Goal: Transaction & Acquisition: Obtain resource

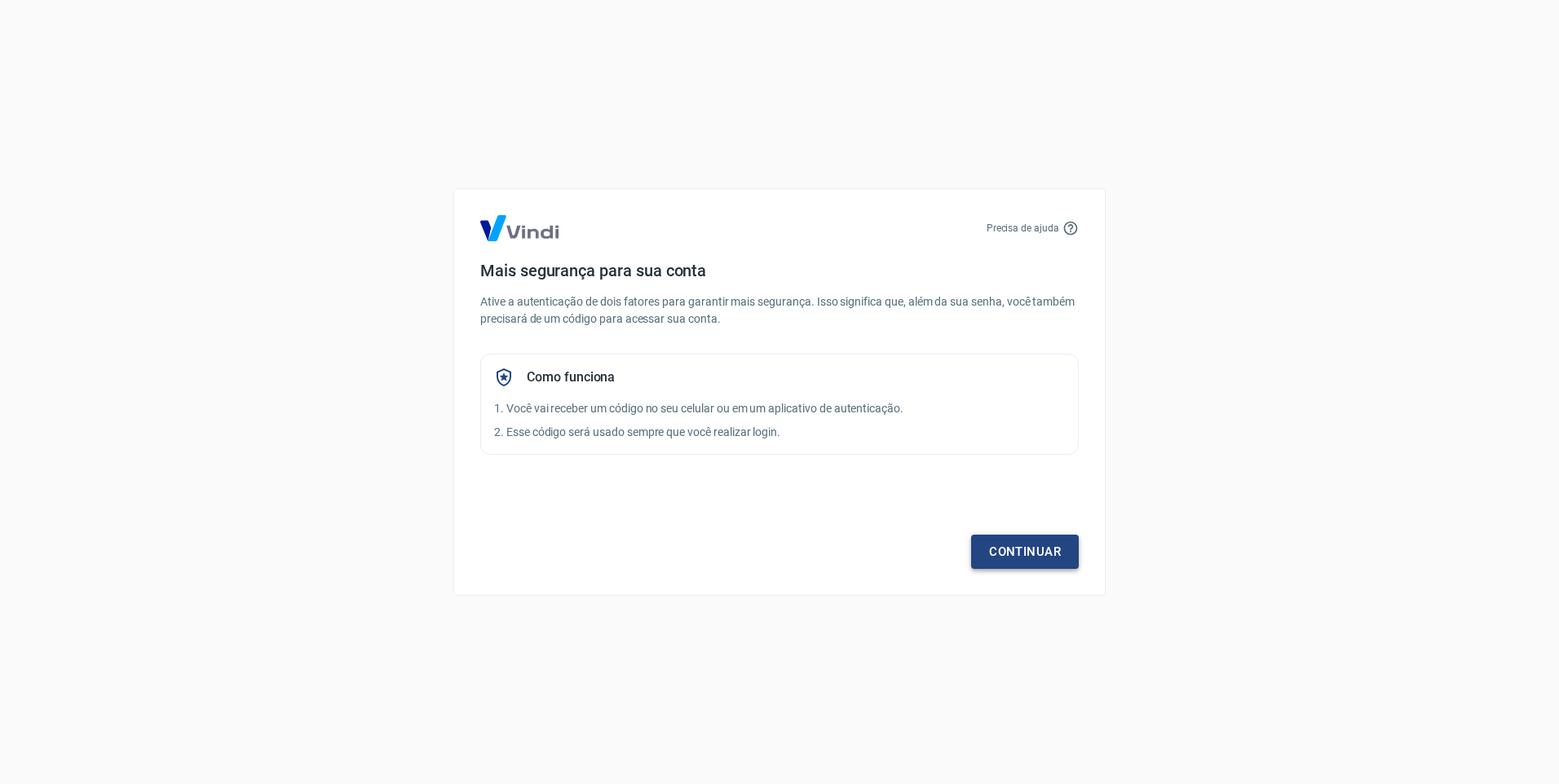
click at [1062, 553] on link "Continuar" at bounding box center [1025, 552] width 108 height 34
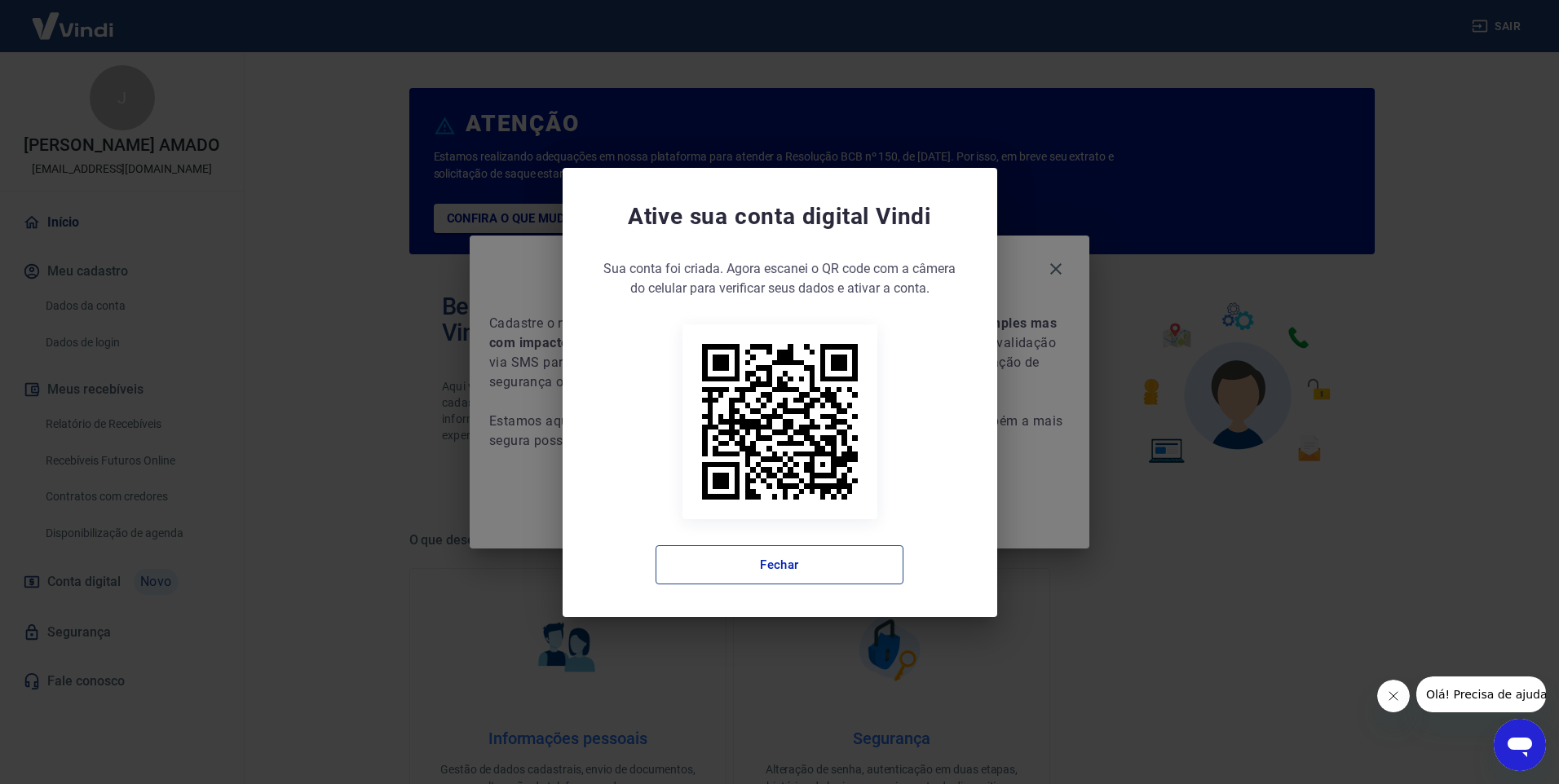
click at [750, 559] on button "Fechar" at bounding box center [779, 565] width 248 height 39
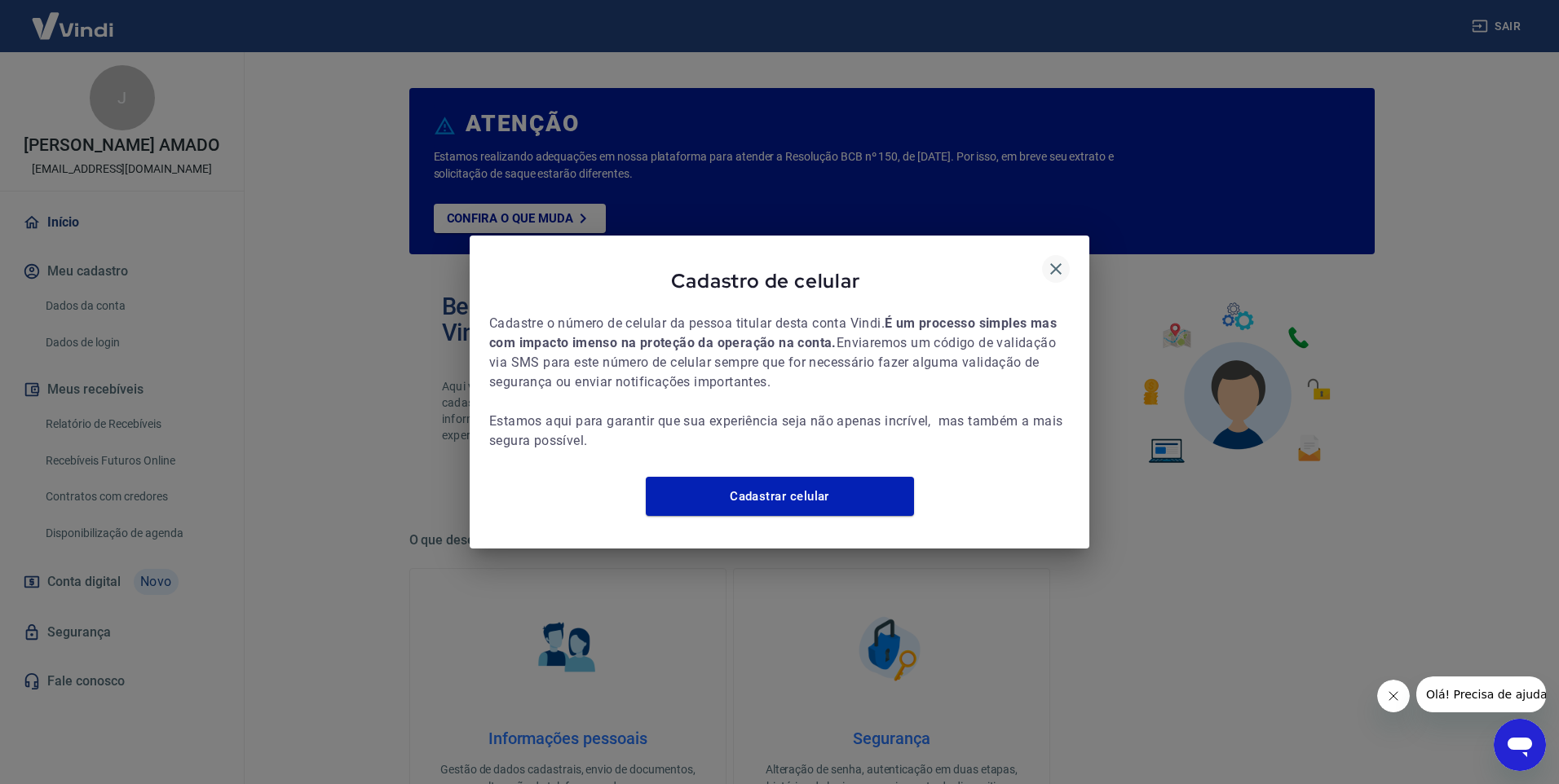
click at [1057, 263] on icon "button" at bounding box center [1056, 269] width 12 height 12
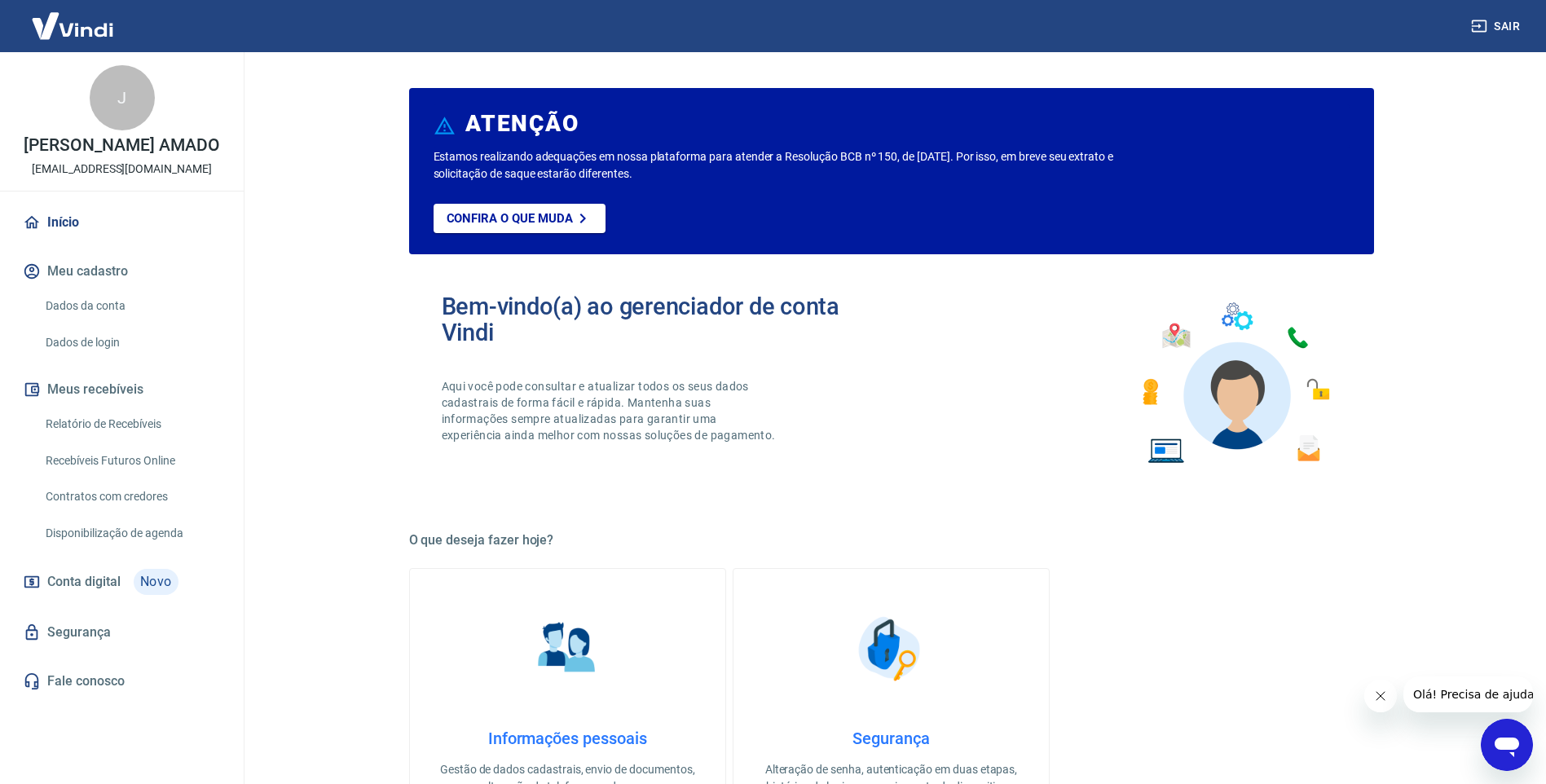
click at [103, 421] on link "Relatório de Recebíveis" at bounding box center [132, 424] width 185 height 34
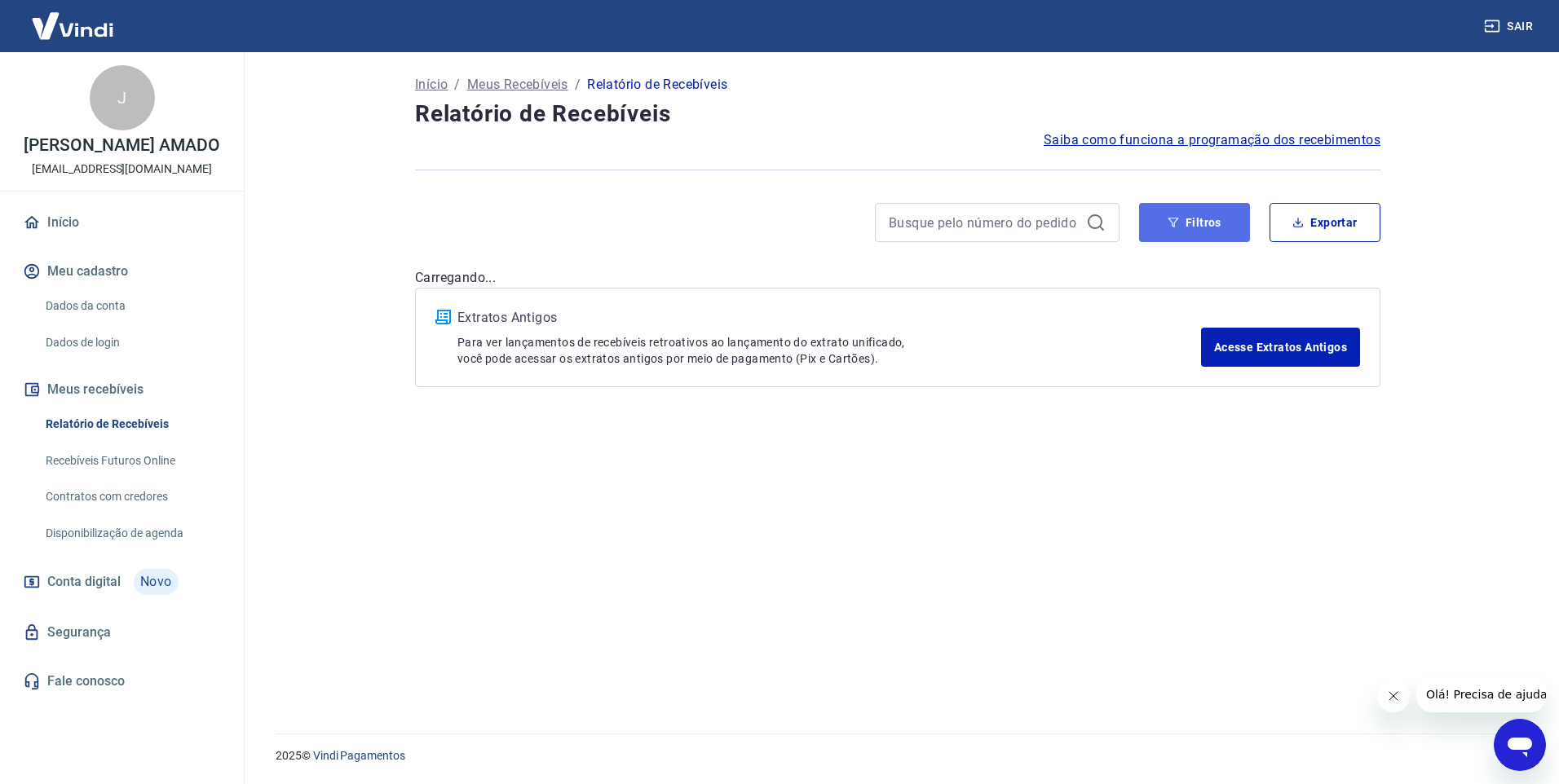
click at [1181, 218] on button "Filtros" at bounding box center [1194, 222] width 111 height 39
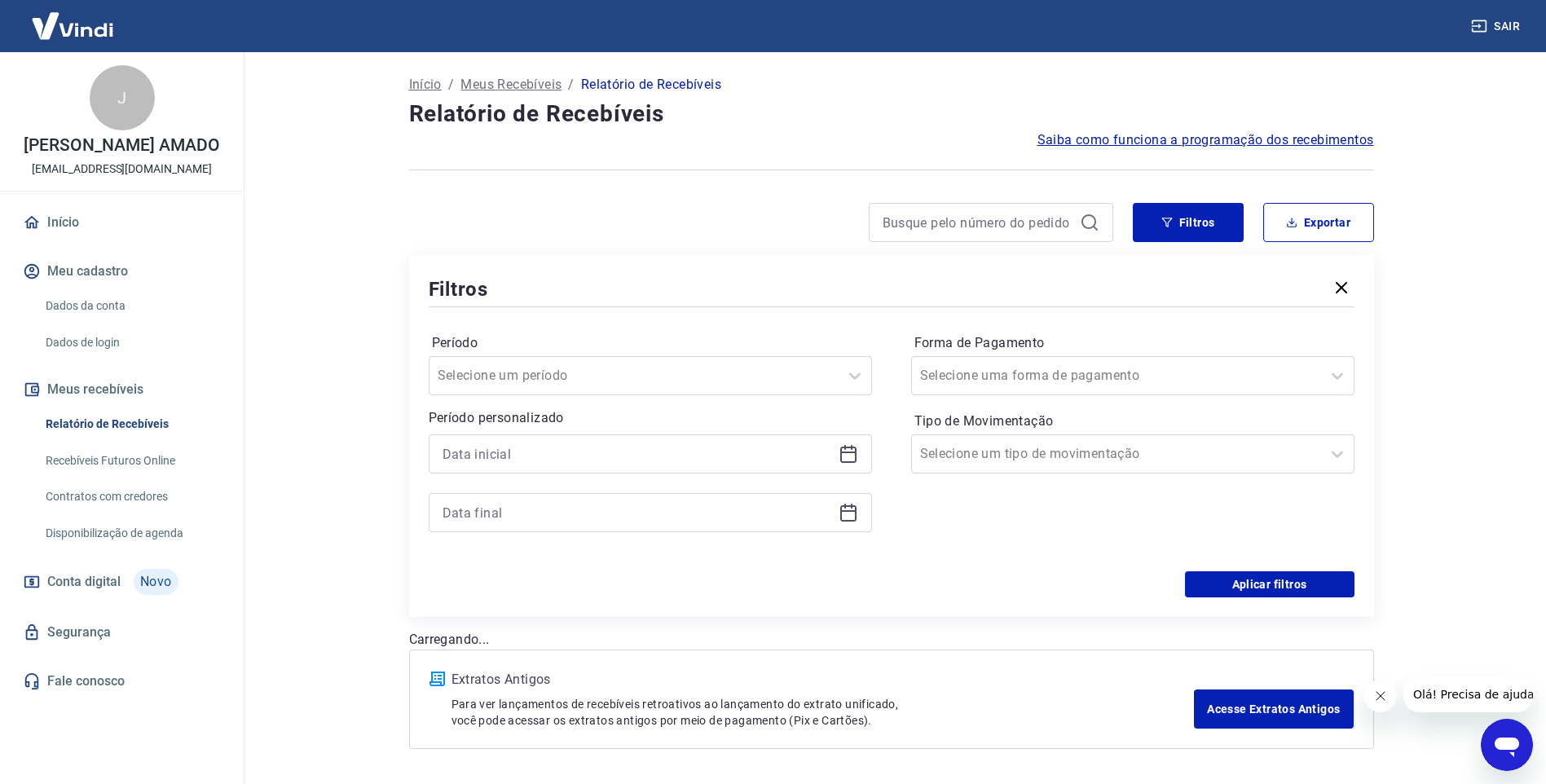
click at [854, 457] on icon at bounding box center [848, 454] width 20 height 20
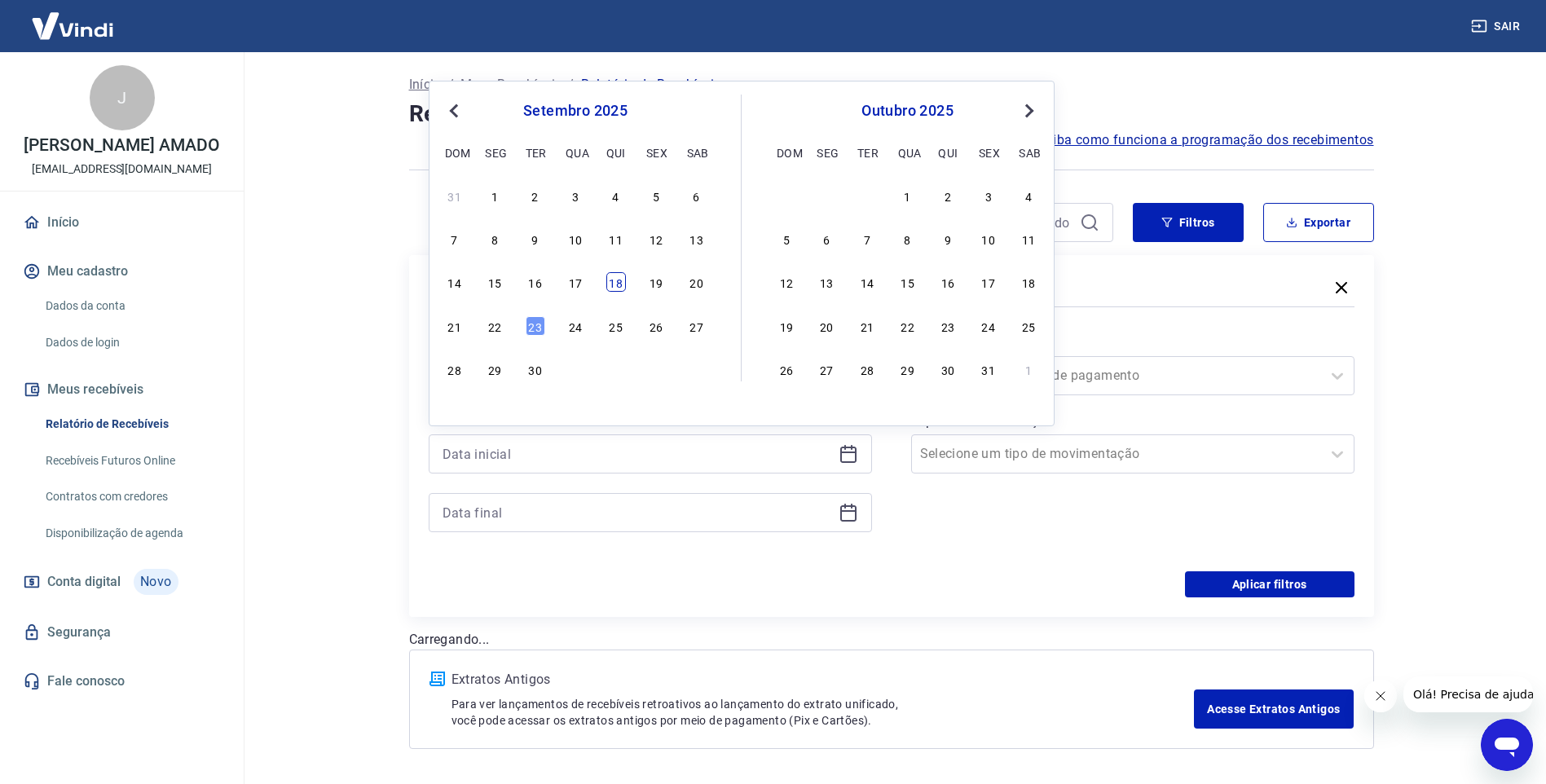
click at [611, 285] on div "18" at bounding box center [616, 282] width 20 height 20
type input "[DATE]"
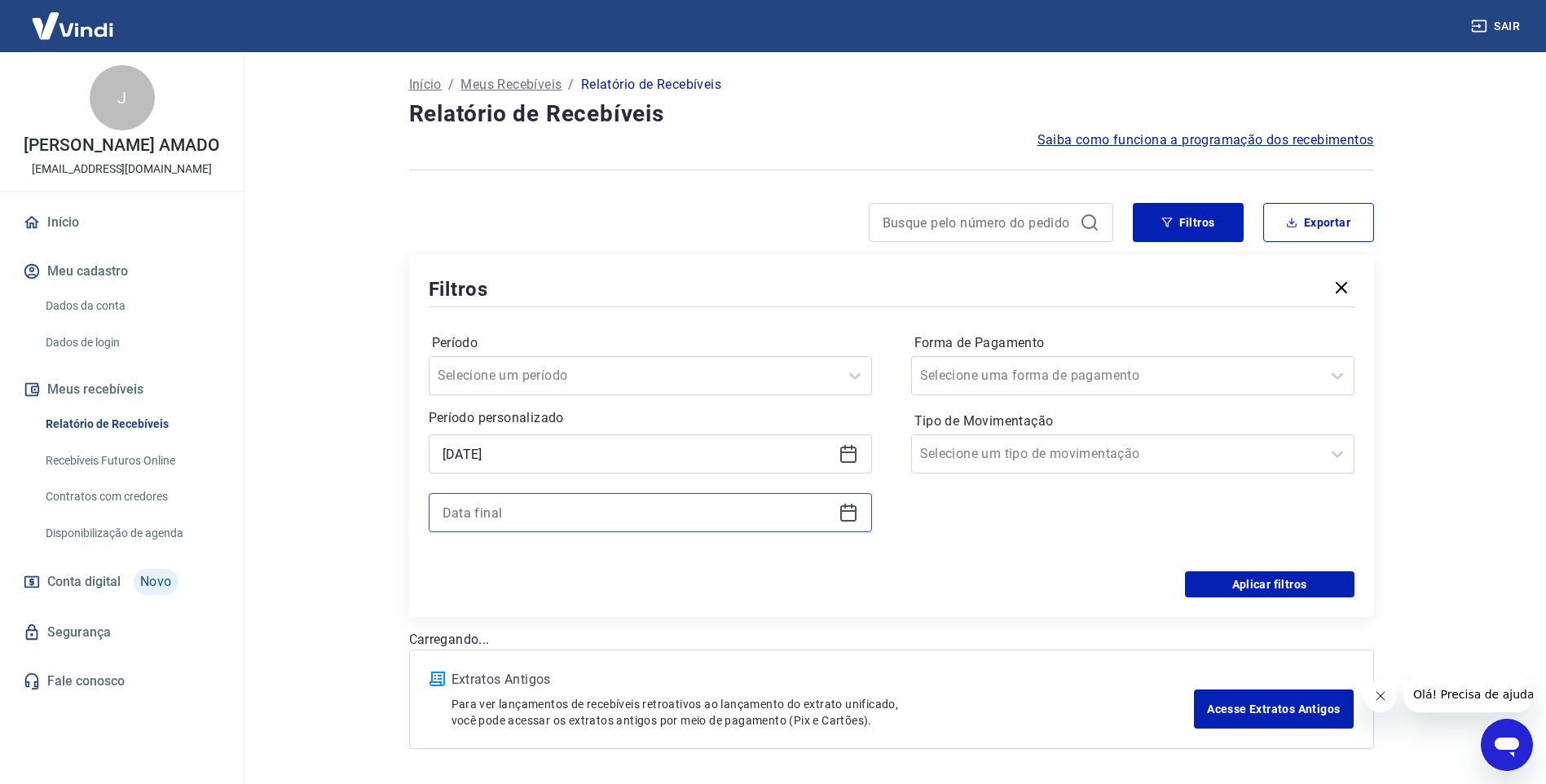
click at [579, 512] on input at bounding box center [637, 512] width 390 height 24
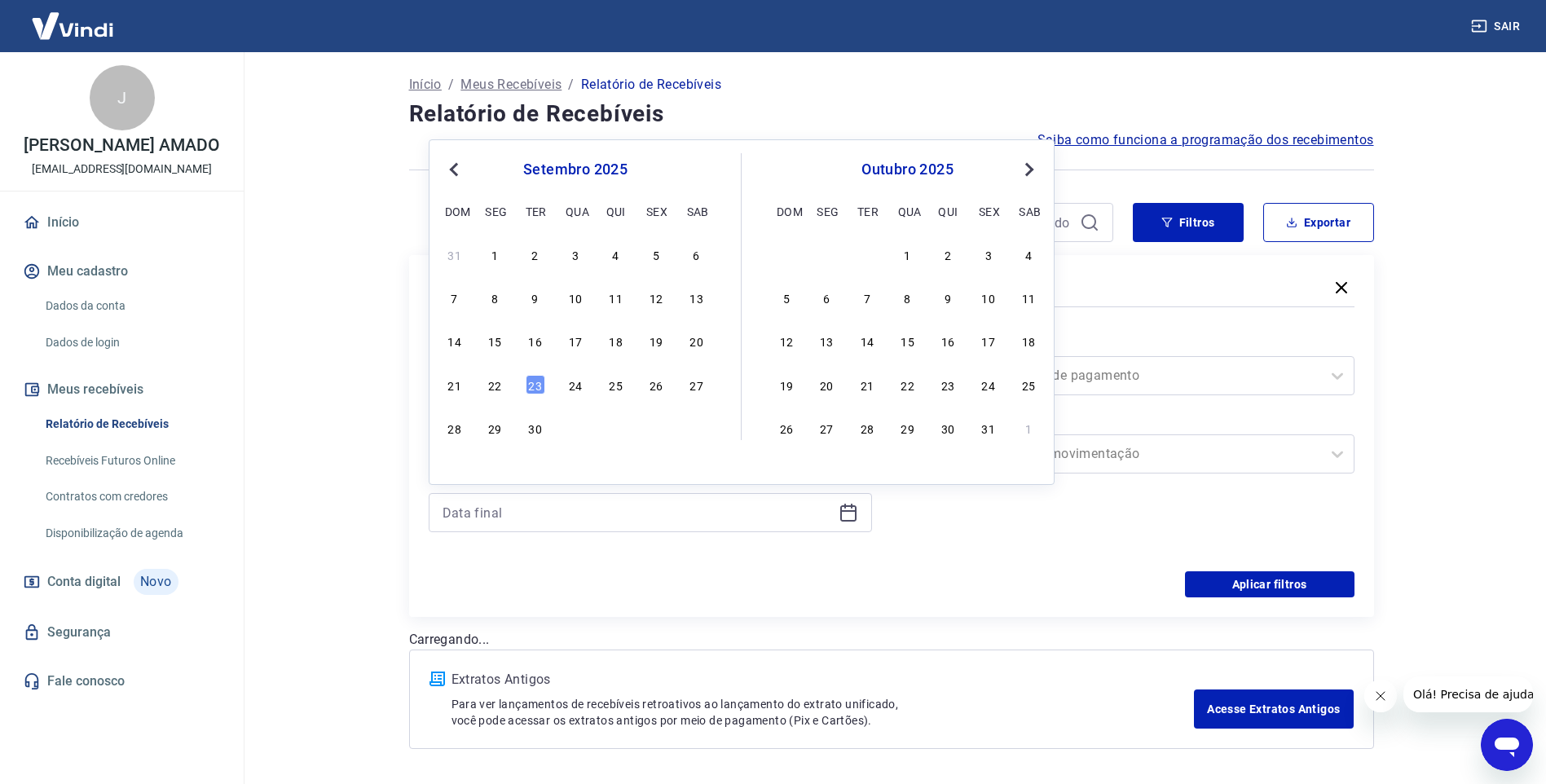
click at [535, 388] on div "23" at bounding box center [536, 384] width 20 height 20
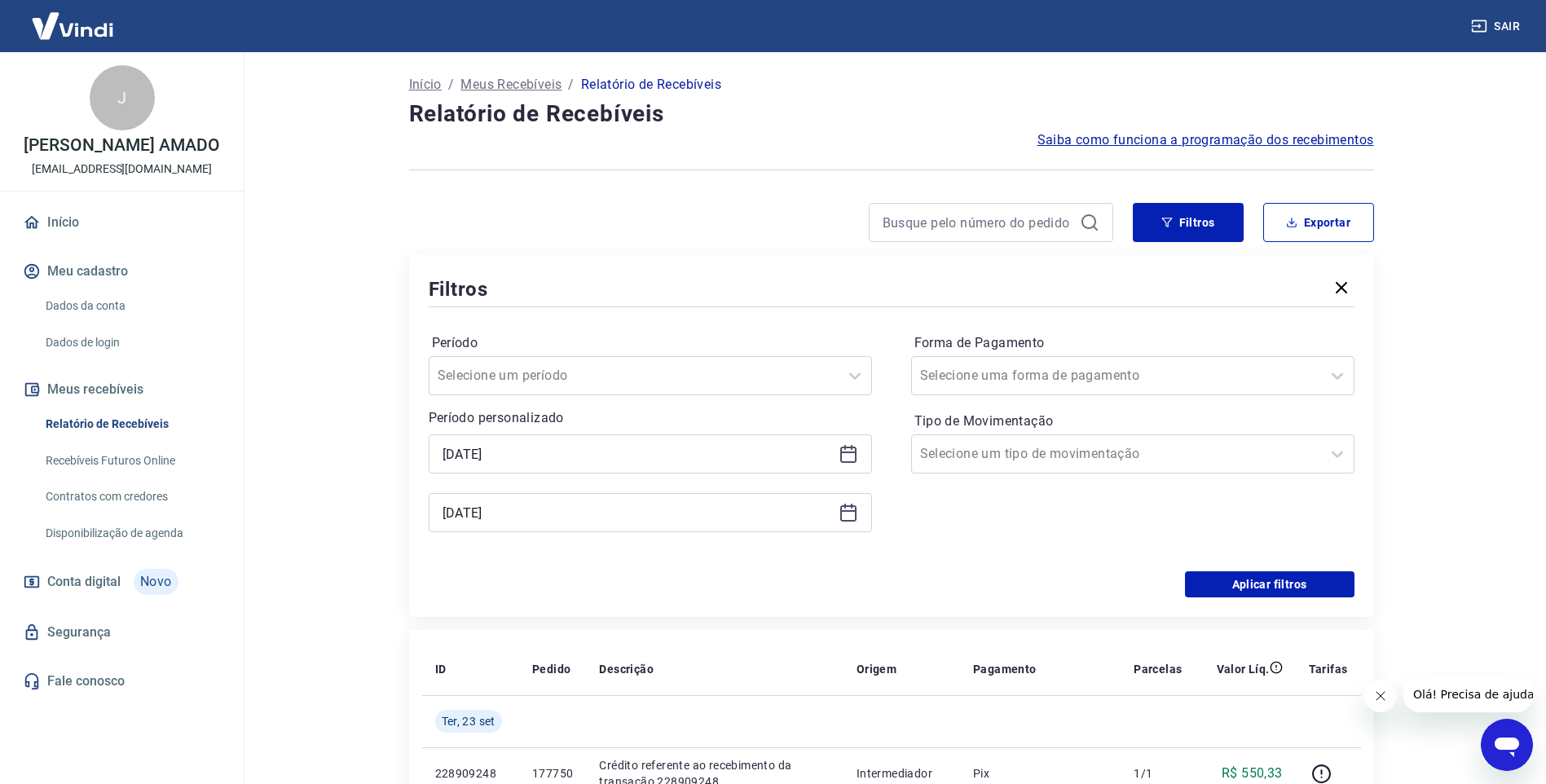
type input "[DATE]"
click at [1310, 586] on button "Aplicar filtros" at bounding box center [1270, 584] width 169 height 26
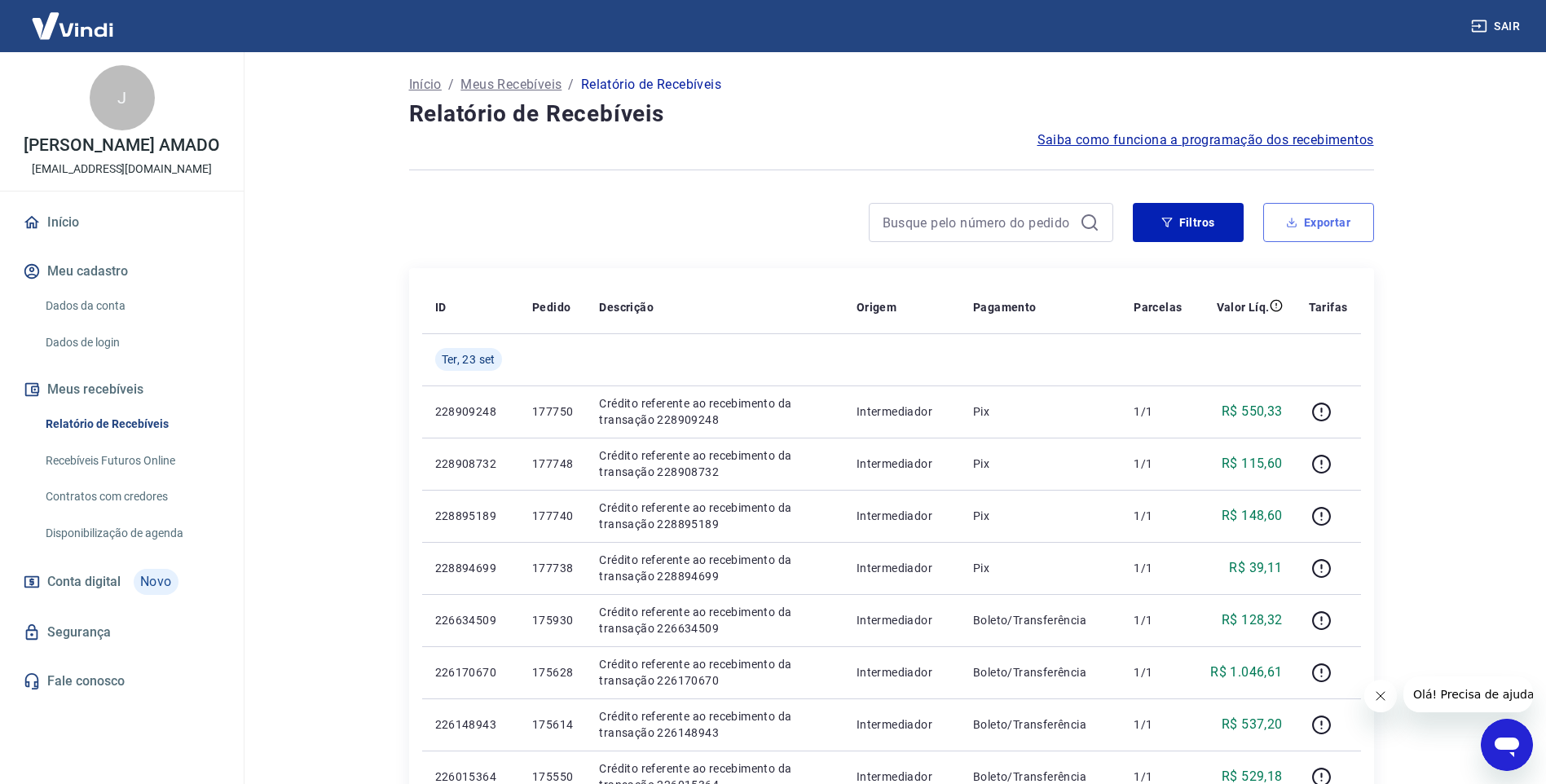
click at [1358, 229] on button "Exportar" at bounding box center [1318, 222] width 111 height 39
type input "[DATE]"
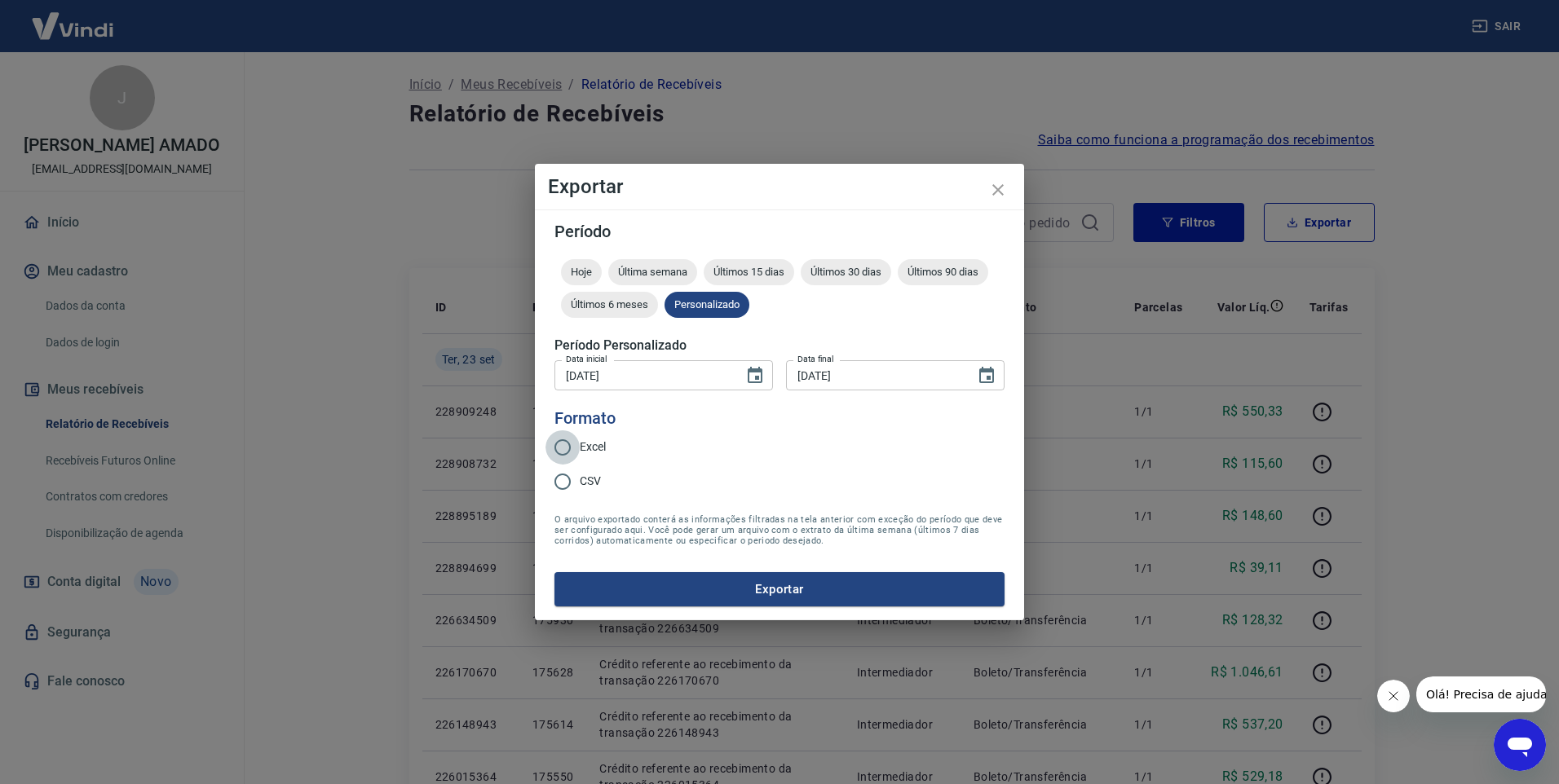
click at [576, 446] on input "Excel" at bounding box center [563, 448] width 34 height 34
radio input "true"
click at [762, 585] on button "Exportar" at bounding box center [780, 589] width 451 height 34
